Goal: Check status

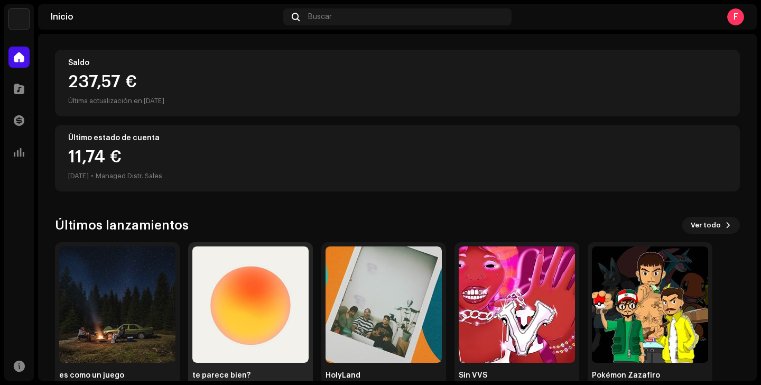
scroll to position [137, 0]
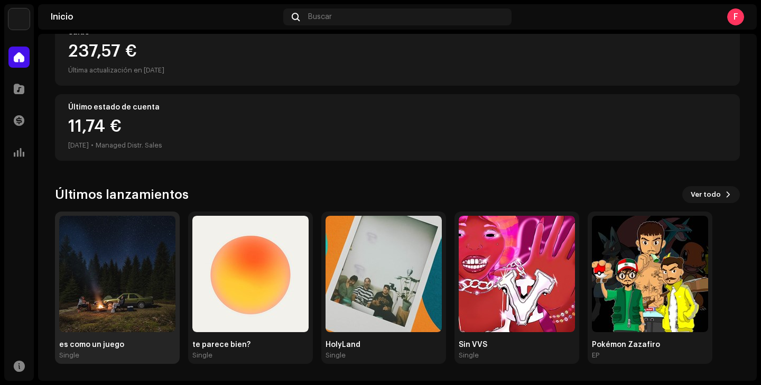
click at [127, 278] on img at bounding box center [117, 274] width 116 height 116
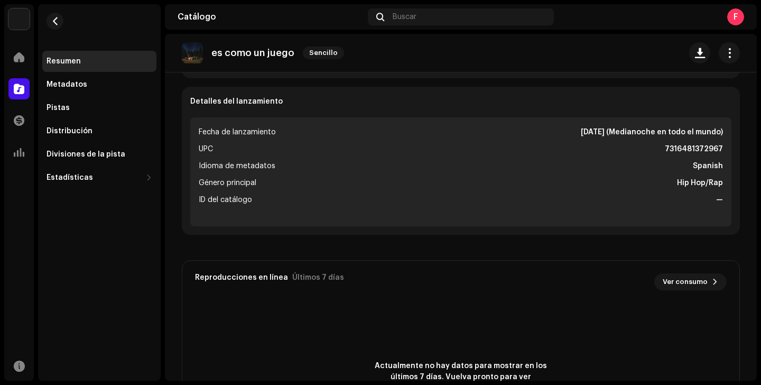
scroll to position [384, 0]
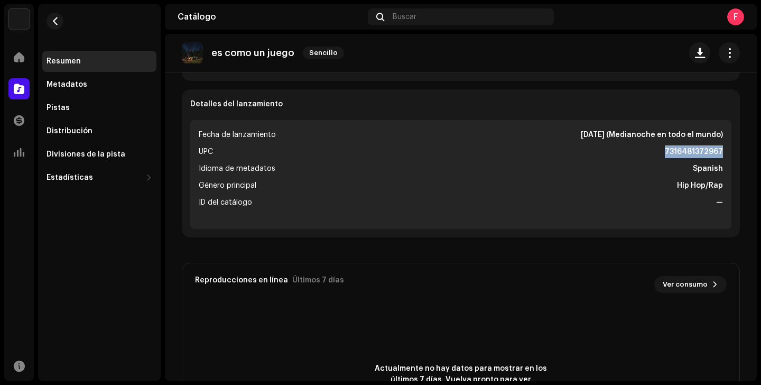
drag, startPoint x: 660, startPoint y: 151, endPoint x: 724, endPoint y: 151, distance: 64.0
click at [724, 151] on ul "Fecha de lanzamiento [DATE] (Medianoche en todo el mundo) UPC 7316481372967 Idi…" at bounding box center [460, 174] width 541 height 109
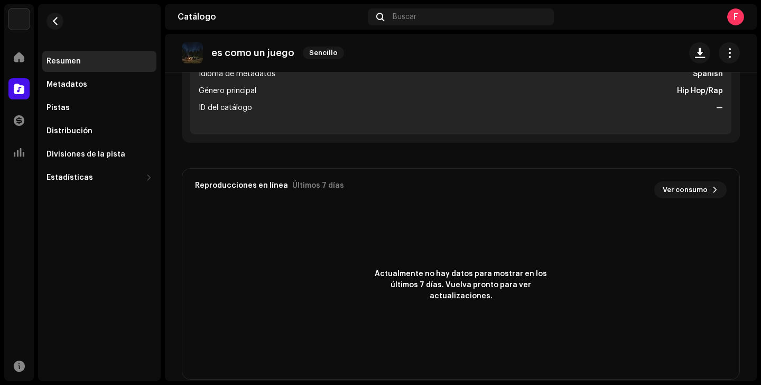
scroll to position [715, 0]
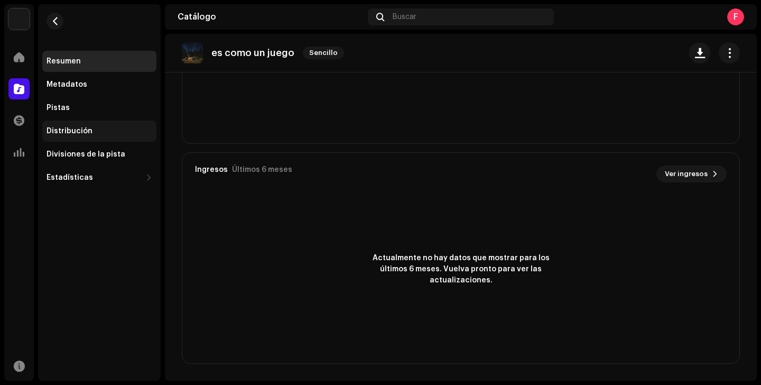
click at [68, 128] on div "Distribución" at bounding box center [70, 131] width 46 height 8
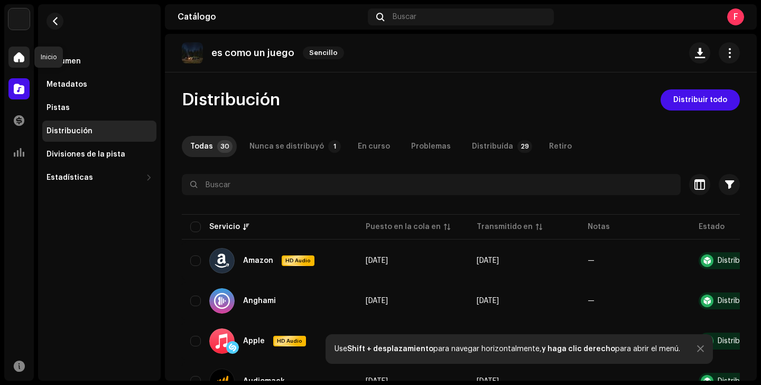
click at [20, 59] on span at bounding box center [19, 57] width 11 height 8
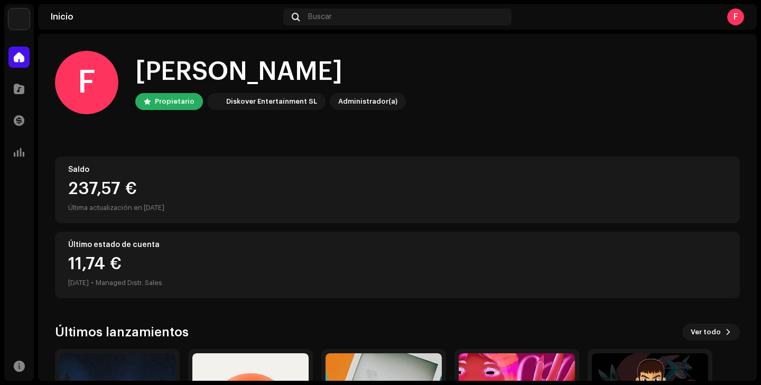
click at [337, 29] on div "Inicio Buscar F" at bounding box center [397, 16] width 719 height 25
click at [334, 9] on div "Buscar" at bounding box center [397, 16] width 228 height 17
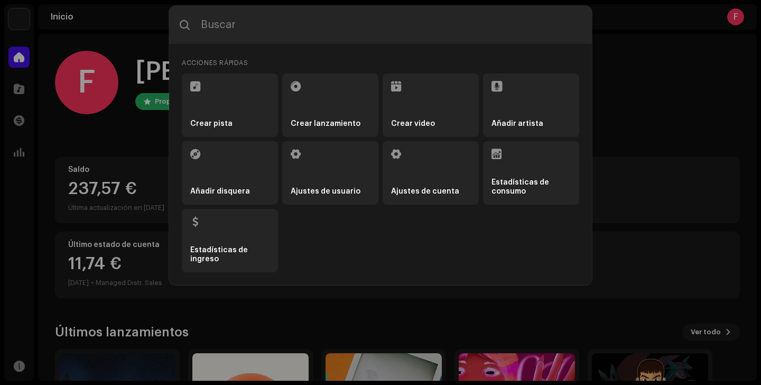
click at [311, 255] on ul "Crear pista Crear lanzamiento Crear video Añadir artista Añadir disquera Ajuste…" at bounding box center [381, 172] width 398 height 199
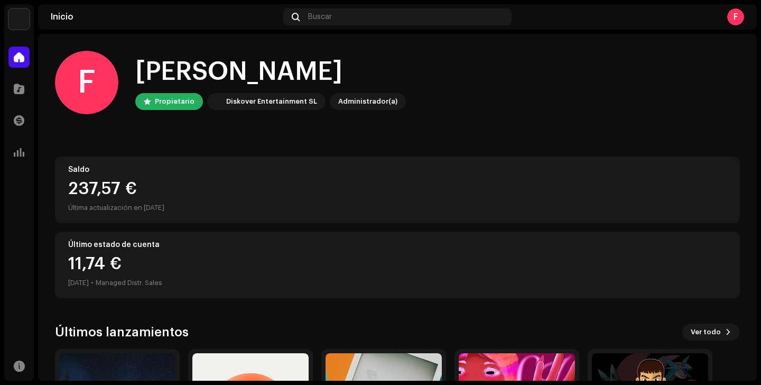
click at [70, 18] on div "Inicio" at bounding box center [165, 17] width 228 height 8
click at [16, 17] on img at bounding box center [18, 18] width 21 height 21
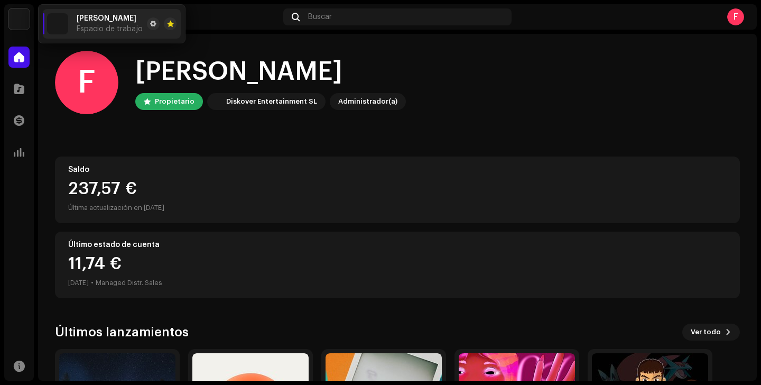
click at [77, 25] on span "Espacio de trabajo" at bounding box center [110, 29] width 66 height 8
click at [156, 27] on span at bounding box center [153, 24] width 6 height 8
